Goal: Obtain resource: Obtain resource

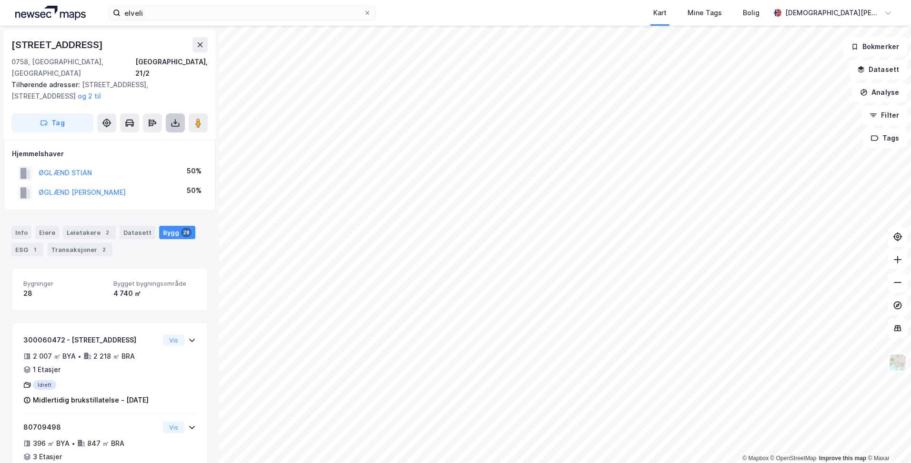
click at [176, 118] on icon at bounding box center [176, 123] width 10 height 10
click at [134, 138] on div "Last ned grunnbok" at bounding box center [128, 142] width 55 height 8
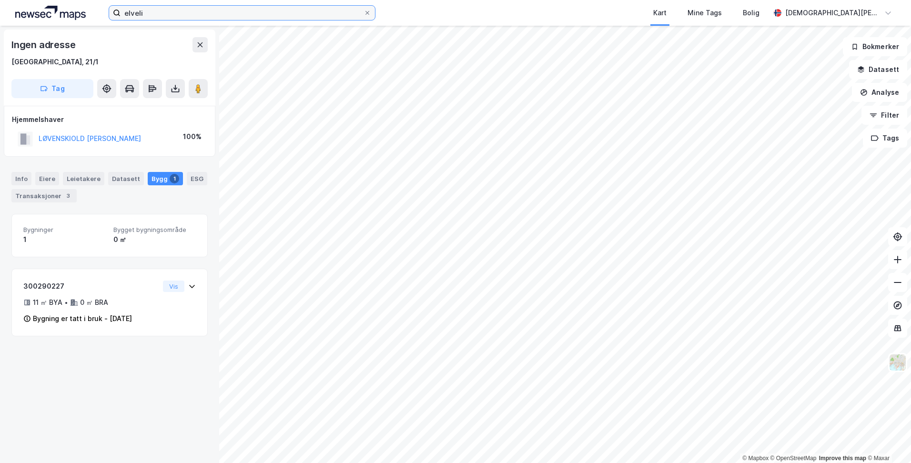
click at [283, 15] on input "elveli" at bounding box center [242, 13] width 243 height 14
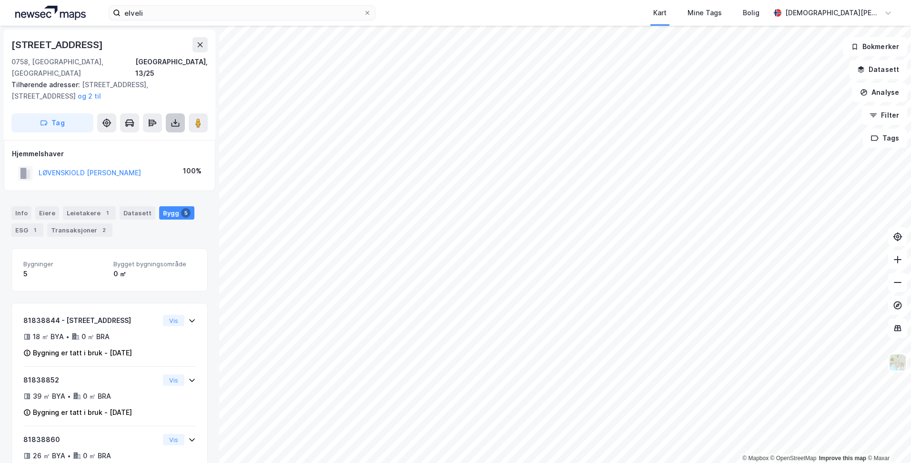
click at [174, 118] on icon at bounding box center [176, 123] width 10 height 10
click at [149, 138] on div "Last ned grunnbok" at bounding box center [128, 142] width 55 height 8
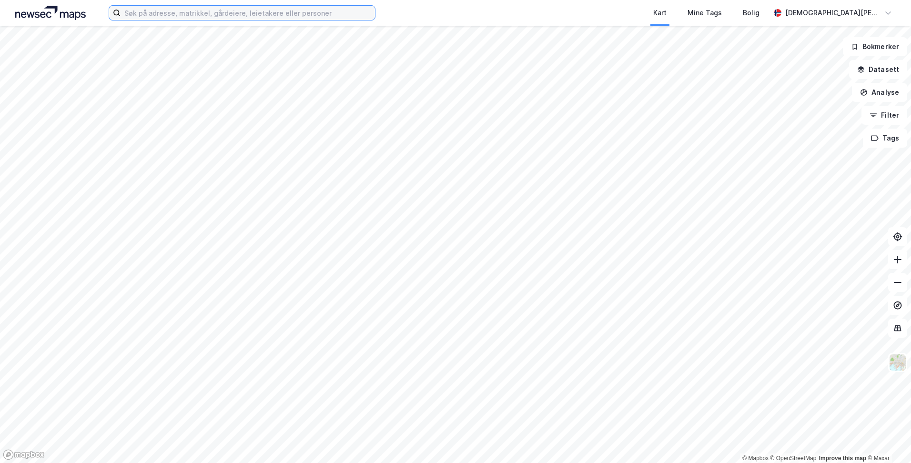
click at [235, 13] on input at bounding box center [248, 13] width 254 height 14
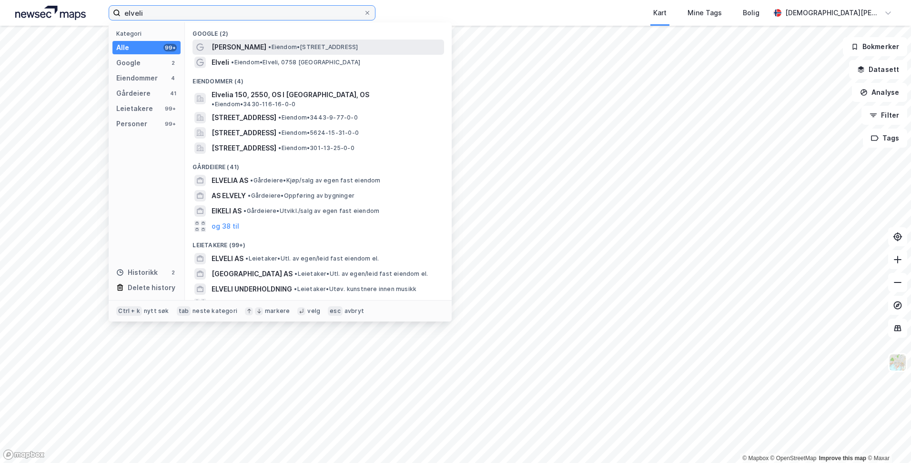
type input "elveli"
click at [268, 47] on span "• Eiendom • [STREET_ADDRESS]" at bounding box center [313, 47] width 90 height 8
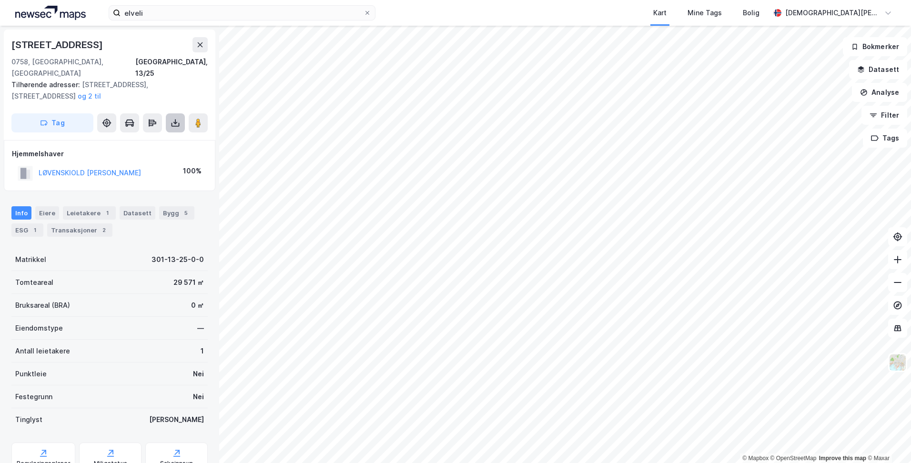
click at [173, 118] on icon at bounding box center [176, 123] width 10 height 10
click at [152, 138] on div "Last ned grunnbok" at bounding box center [128, 142] width 55 height 8
